Goal: Transaction & Acquisition: Purchase product/service

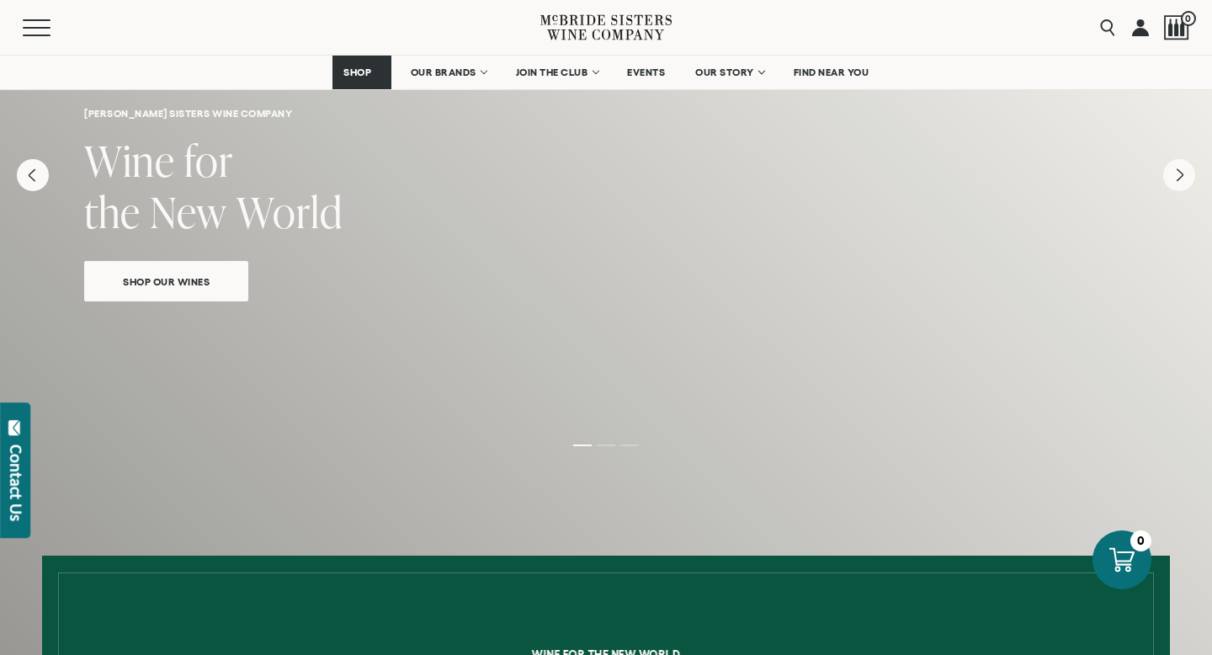
click at [194, 284] on span "Shop Our Wines" at bounding box center [166, 281] width 146 height 19
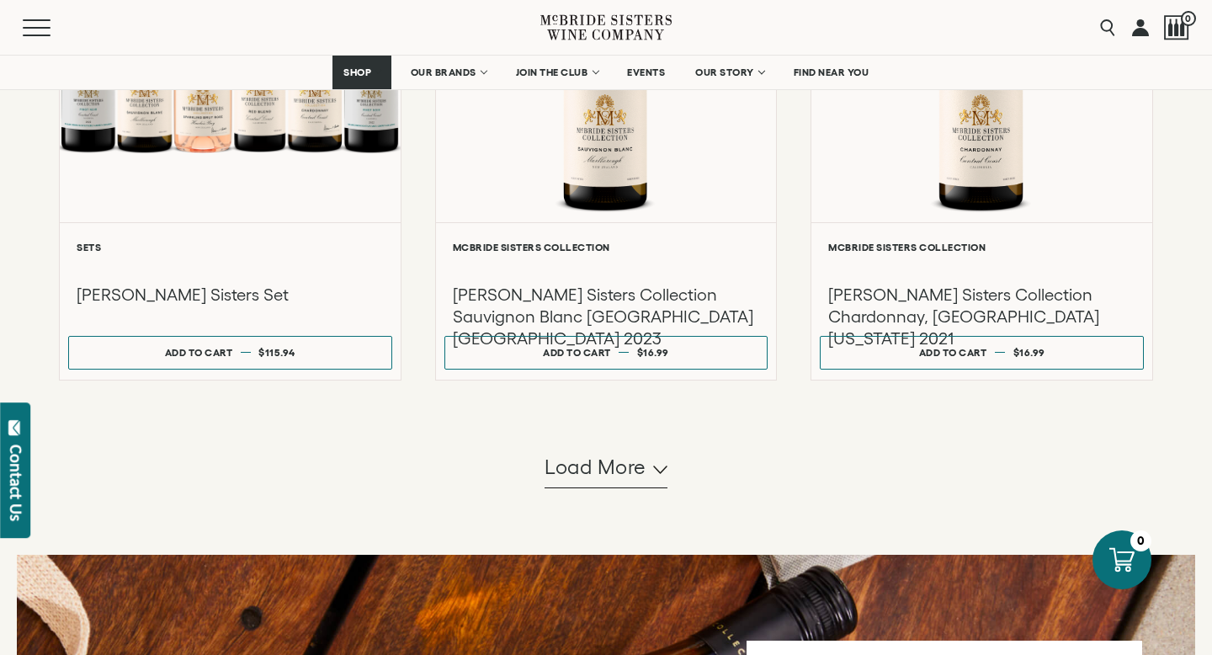
scroll to position [1542, 0]
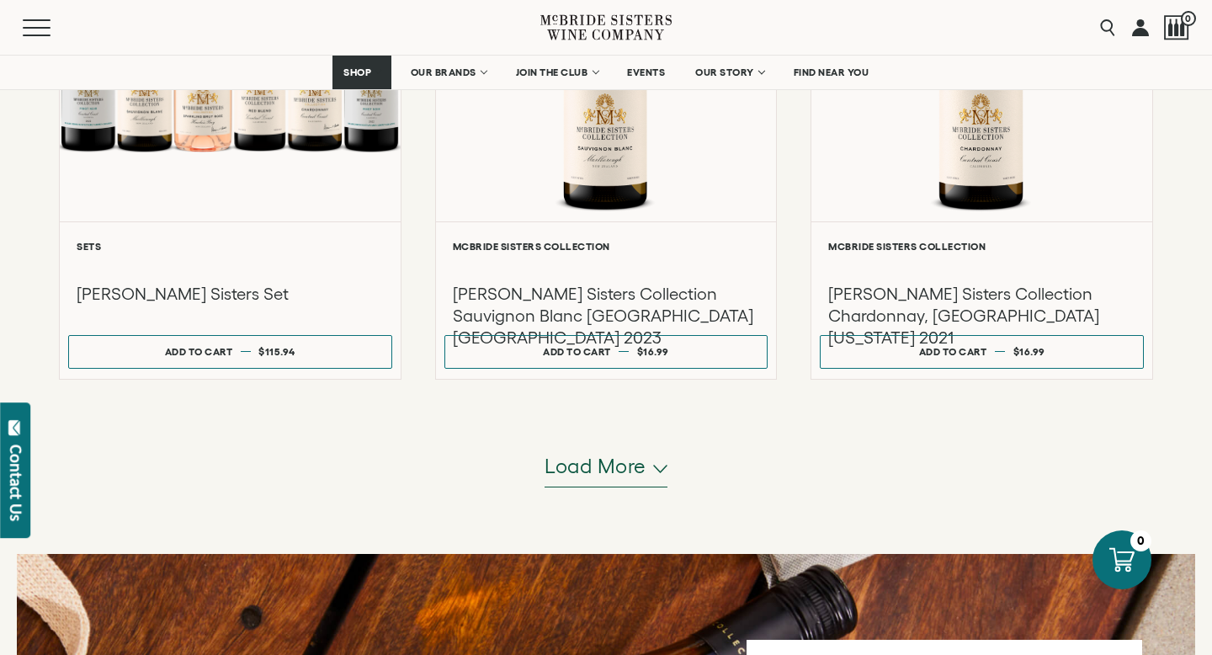
click at [634, 473] on span "Load more" at bounding box center [596, 466] width 102 height 29
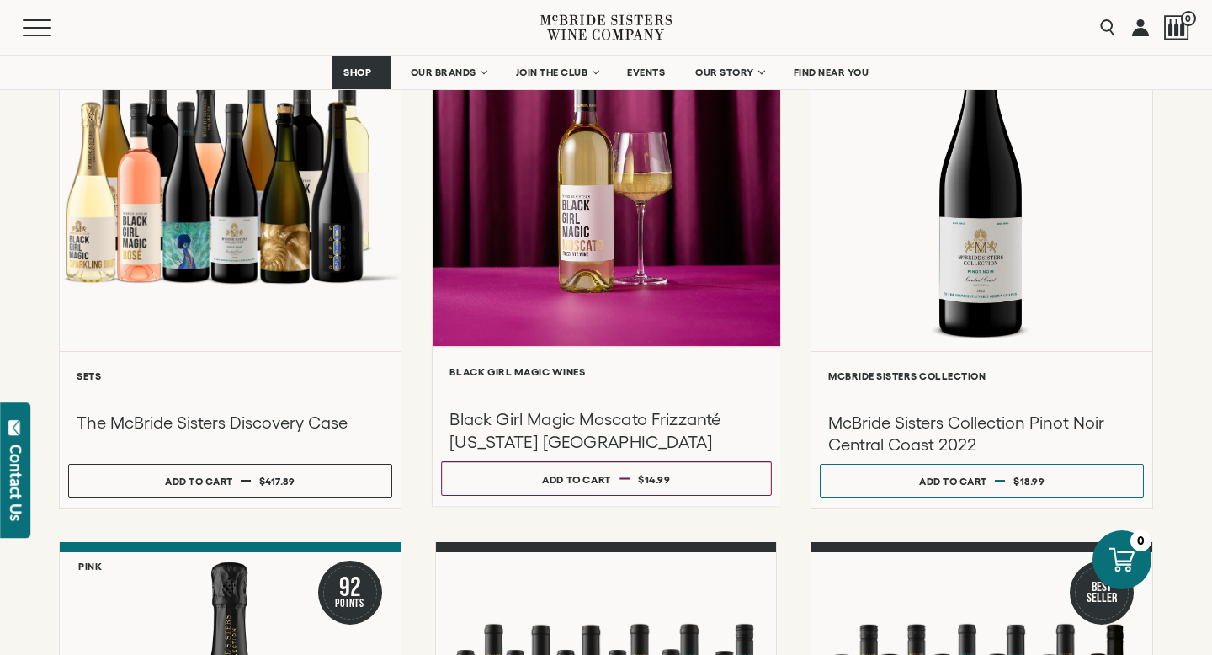
scroll to position [0, 0]
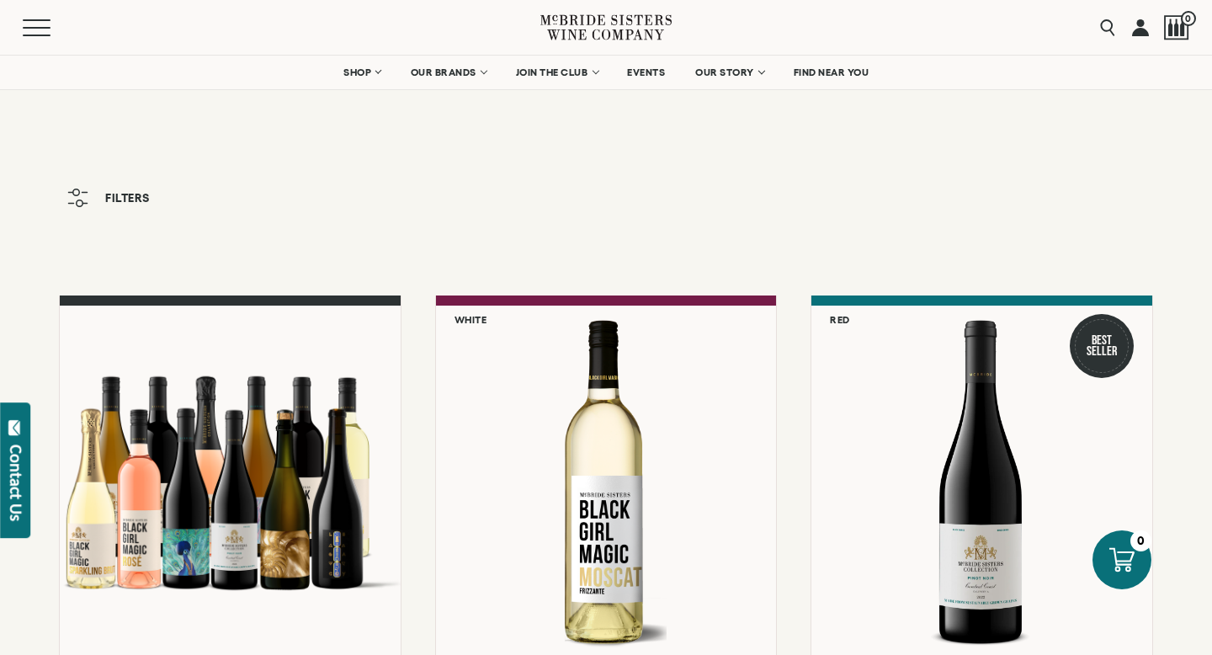
click at [601, 35] on icon at bounding box center [605, 27] width 131 height 48
